Goal: Task Accomplishment & Management: Use online tool/utility

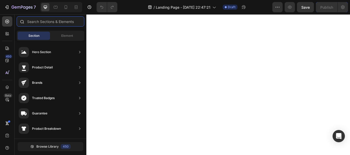
click at [54, 23] on input "text" at bounding box center [51, 21] width 68 height 10
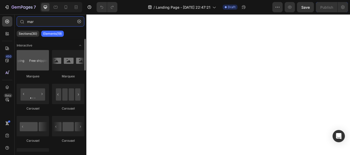
type input "mar"
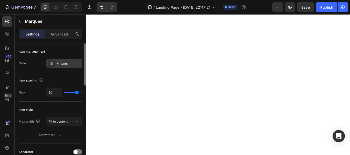
click at [58, 62] on div "4 items" at bounding box center [69, 63] width 24 height 5
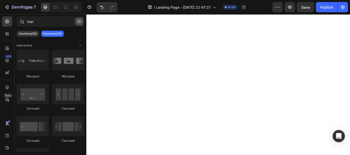
click at [79, 21] on icon "button" at bounding box center [79, 22] width 4 height 4
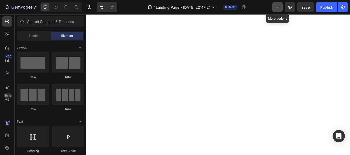
click at [276, 8] on icon "button" at bounding box center [277, 7] width 5 height 5
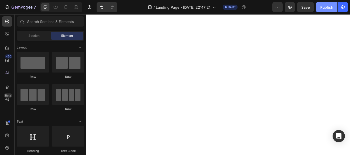
click at [328, 5] on div "Publish" at bounding box center [326, 7] width 13 height 5
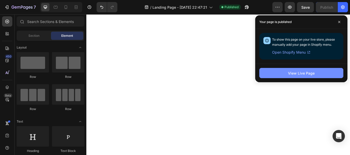
click at [295, 73] on div "View Live Page" at bounding box center [301, 73] width 27 height 5
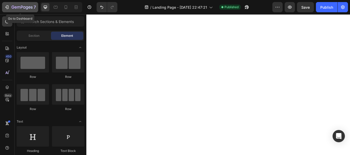
click at [7, 7] on icon "button" at bounding box center [6, 7] width 5 height 5
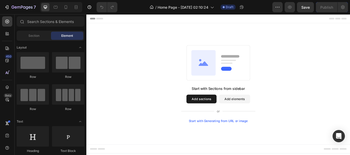
click at [219, 116] on button "Add sections" at bounding box center [220, 113] width 35 height 10
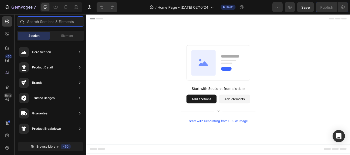
click at [48, 22] on input "text" at bounding box center [51, 21] width 68 height 10
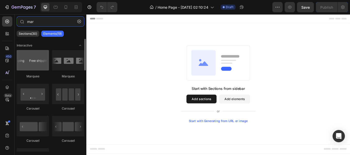
type input "mar"
click at [34, 64] on div at bounding box center [33, 60] width 32 height 20
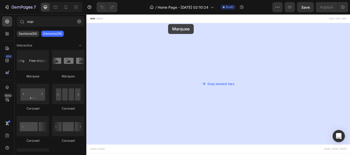
drag, startPoint x: 122, startPoint y: 80, endPoint x: 182, endPoint y: 26, distance: 80.8
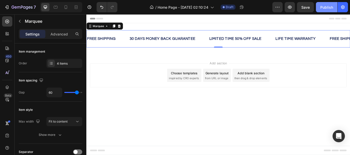
click at [328, 7] on div "Publish" at bounding box center [326, 7] width 13 height 5
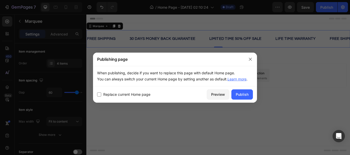
click at [133, 94] on span "Replace current Home page" at bounding box center [126, 95] width 47 height 6
checkbox input "true"
click at [246, 92] on div "Publish" at bounding box center [241, 94] width 13 height 5
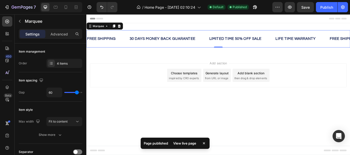
click at [194, 140] on div "View live page" at bounding box center [184, 143] width 29 height 7
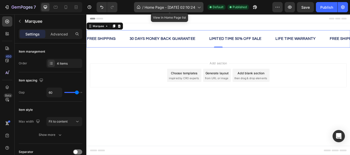
click at [165, 5] on span "Home Page - [DATE] 02:10:24" at bounding box center [169, 7] width 51 height 5
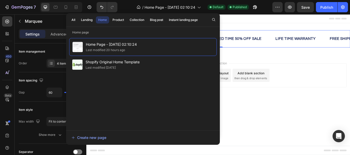
click at [337, 100] on div "Add section Choose templates inspired by CRO experts Generate layout from URL o…" at bounding box center [239, 86] width 299 height 28
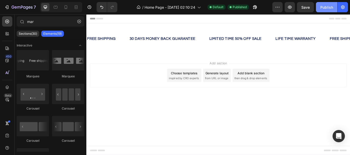
click at [330, 9] on div "Publish" at bounding box center [326, 7] width 13 height 5
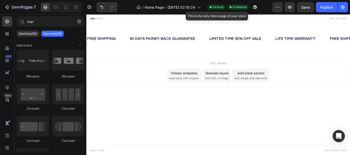
click at [217, 5] on span "Default" at bounding box center [217, 7] width 11 height 5
click at [216, 6] on span "Default" at bounding box center [217, 7] width 11 height 5
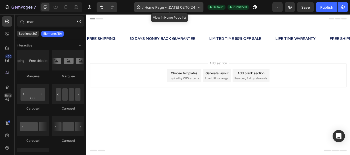
click at [201, 7] on icon at bounding box center [198, 7] width 5 height 5
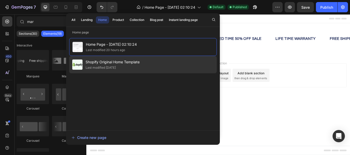
click at [144, 62] on div "Shopify Original Home Template Last modified 13 days ago" at bounding box center [142, 64] width 147 height 17
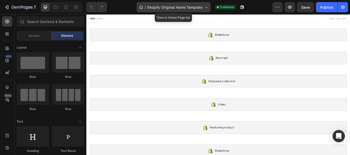
click at [202, 4] on div "/ Shopify Original Home Template" at bounding box center [173, 7] width 74 height 10
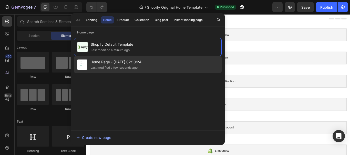
click at [152, 62] on div "Home Page - Aug 23, 02:10:24 Last modified a few seconds ago" at bounding box center [147, 64] width 147 height 17
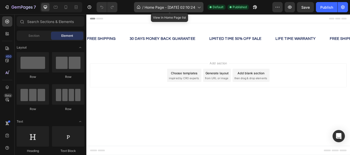
click at [187, 7] on span "Home Page - Aug 23, 02:10:24" at bounding box center [169, 7] width 51 height 5
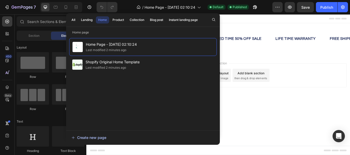
click at [81, 138] on div "Create new page" at bounding box center [88, 137] width 35 height 5
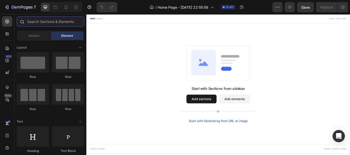
click at [43, 25] on input "text" at bounding box center [51, 21] width 68 height 10
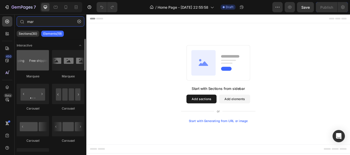
type input "mar"
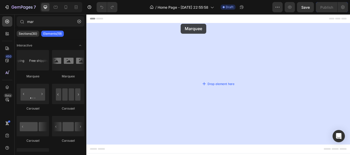
drag, startPoint x: 121, startPoint y: 74, endPoint x: 196, endPoint y: 25, distance: 89.9
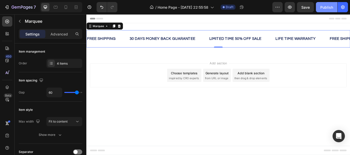
click at [327, 5] on div "Publish" at bounding box center [326, 7] width 13 height 5
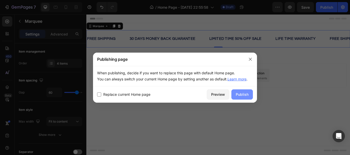
click at [240, 93] on div "Publish" at bounding box center [241, 94] width 13 height 5
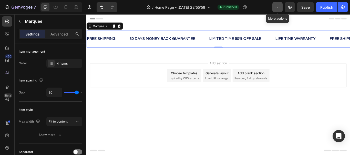
click at [276, 6] on icon "button" at bounding box center [277, 7] width 5 height 5
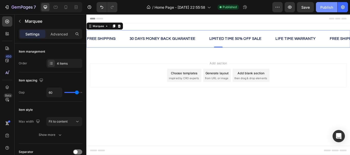
click at [323, 6] on div "Publish" at bounding box center [326, 7] width 13 height 5
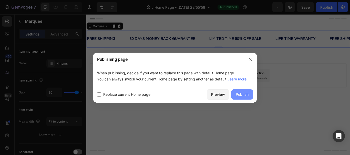
click at [243, 98] on button "Publish" at bounding box center [241, 95] width 21 height 10
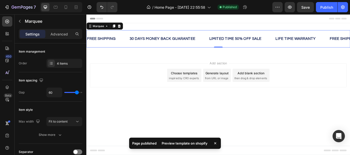
click at [182, 143] on div "Preview template on shopify" at bounding box center [184, 143] width 52 height 7
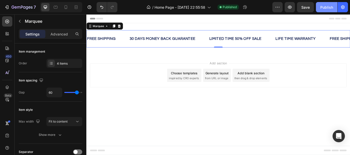
click at [323, 4] on button "Publish" at bounding box center [326, 7] width 21 height 10
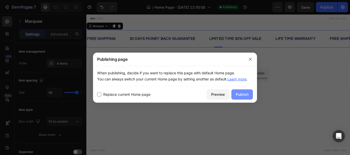
click at [246, 95] on div "Publish" at bounding box center [241, 94] width 13 height 5
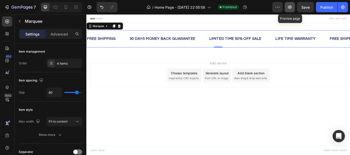
click at [292, 5] on icon "button" at bounding box center [289, 7] width 5 height 5
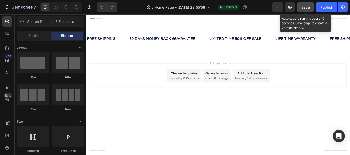
click at [305, 8] on span "Save" at bounding box center [305, 7] width 8 height 4
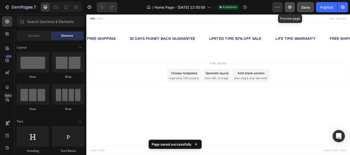
click at [290, 8] on icon "button" at bounding box center [289, 7] width 5 height 5
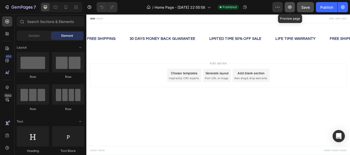
click at [288, 8] on icon "button" at bounding box center [289, 7] width 5 height 5
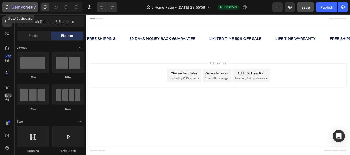
click at [7, 7] on icon "button" at bounding box center [6, 7] width 5 height 5
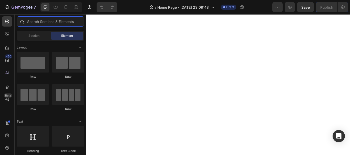
click at [54, 24] on input "text" at bounding box center [51, 21] width 68 height 10
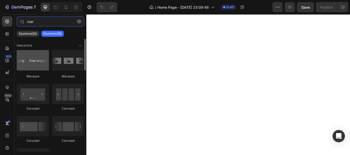
type input "mar"
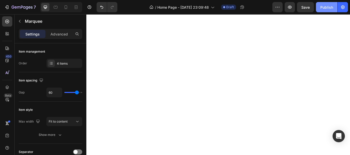
click at [329, 7] on div "Publish" at bounding box center [326, 7] width 13 height 5
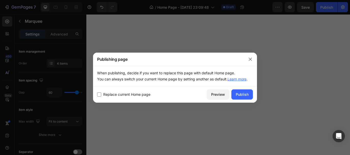
click at [133, 94] on span "Replace current Home page" at bounding box center [126, 95] width 47 height 6
checkbox input "true"
click at [239, 95] on div "Publish" at bounding box center [241, 94] width 13 height 5
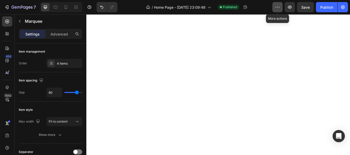
click at [275, 9] on icon "button" at bounding box center [277, 7] width 5 height 5
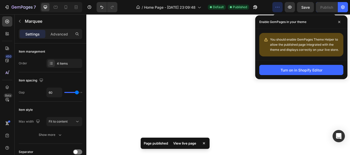
click at [179, 144] on div "View live page" at bounding box center [184, 143] width 29 height 7
